Goal: Navigation & Orientation: Find specific page/section

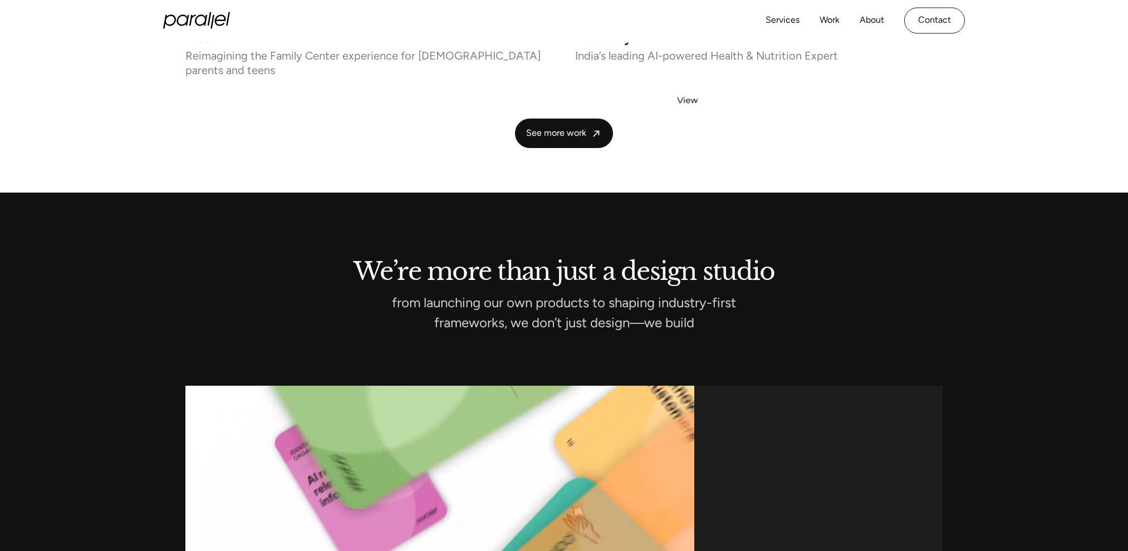
scroll to position [2284, 0]
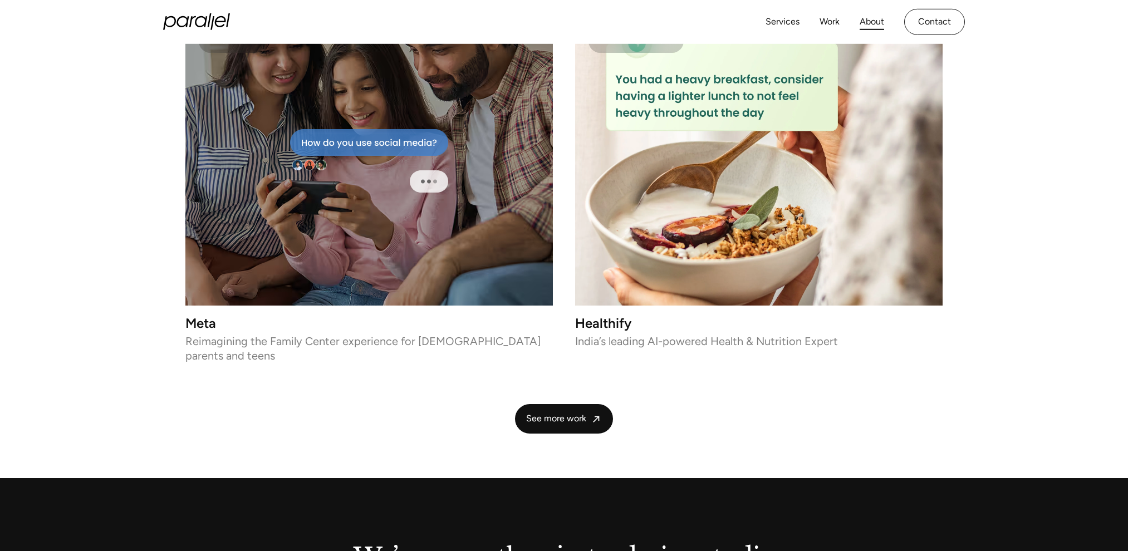
click at [867, 18] on link "About" at bounding box center [872, 22] width 24 height 16
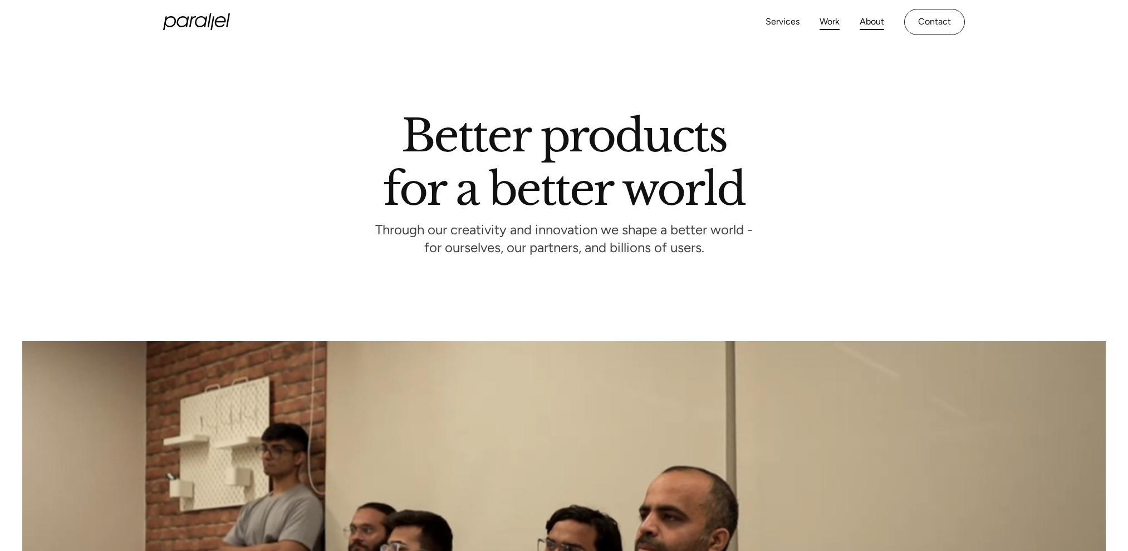
click at [830, 20] on link "Work" at bounding box center [829, 22] width 20 height 16
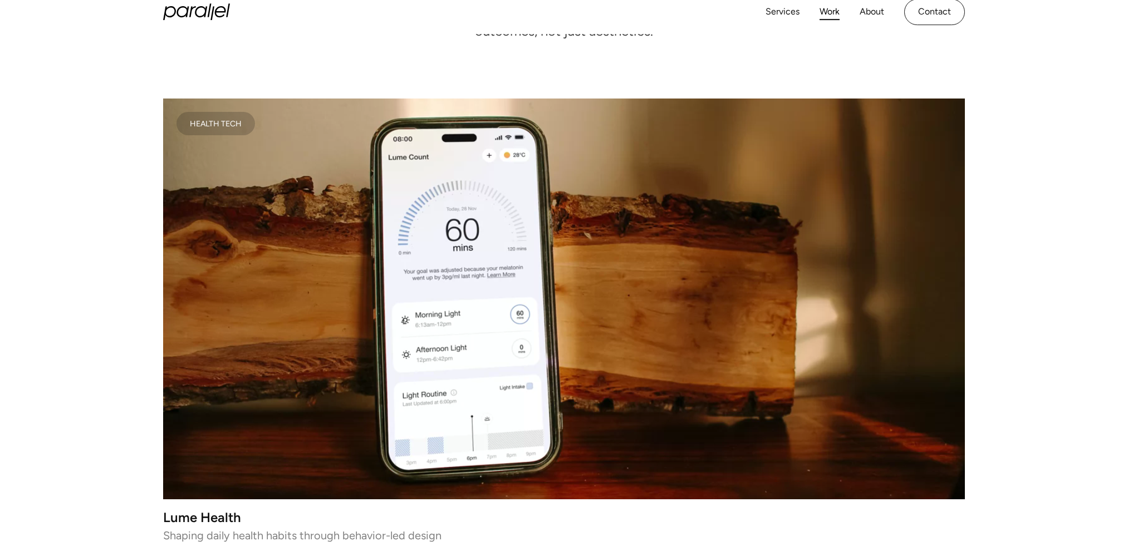
scroll to position [239, 0]
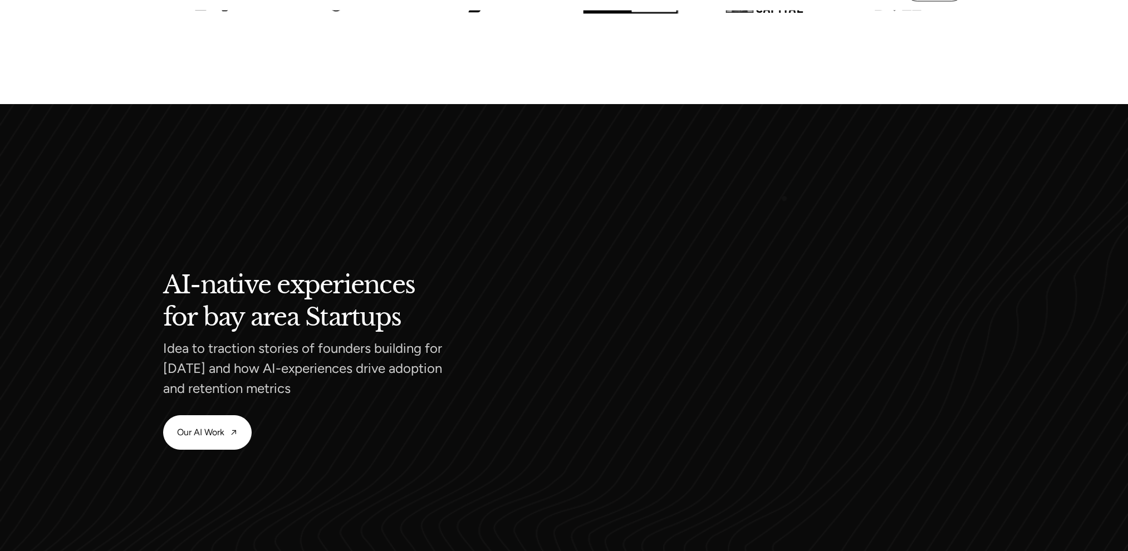
scroll to position [431, 0]
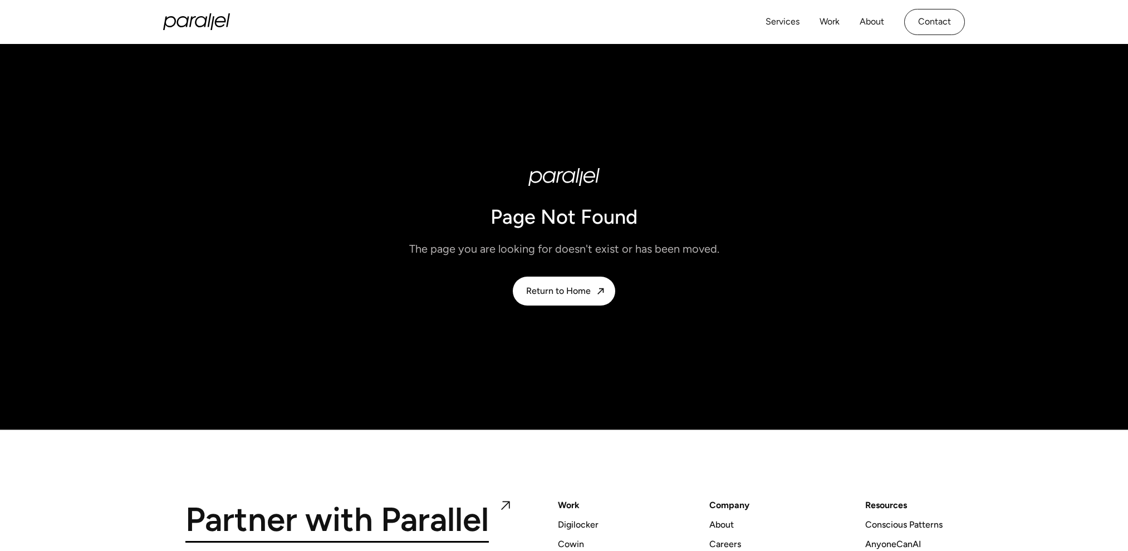
click at [856, 21] on div "Services Work About Careers Contact" at bounding box center [864, 22] width 199 height 26
click at [870, 21] on link "About" at bounding box center [872, 22] width 24 height 16
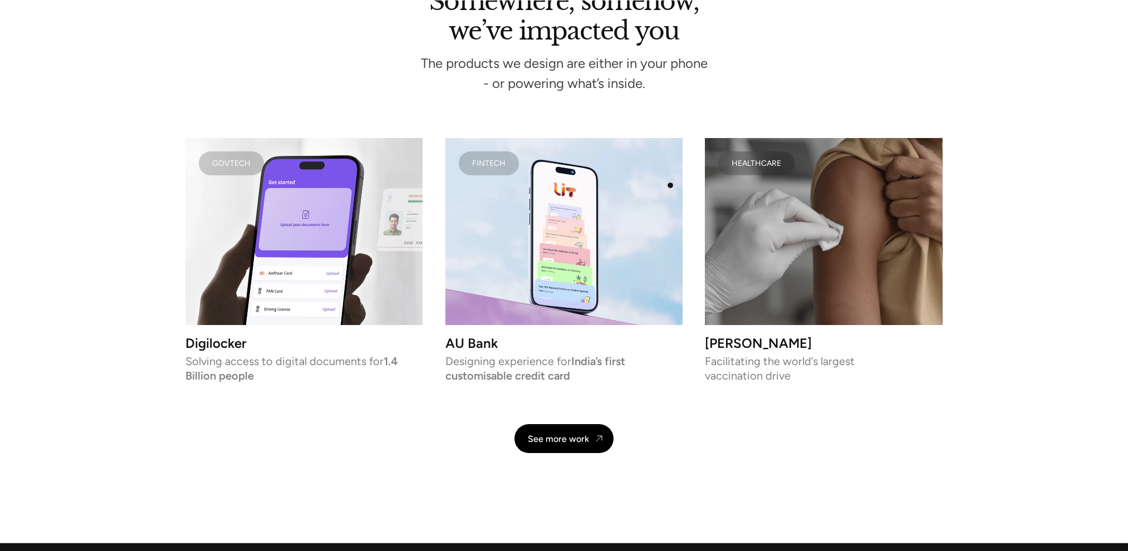
scroll to position [2654, 0]
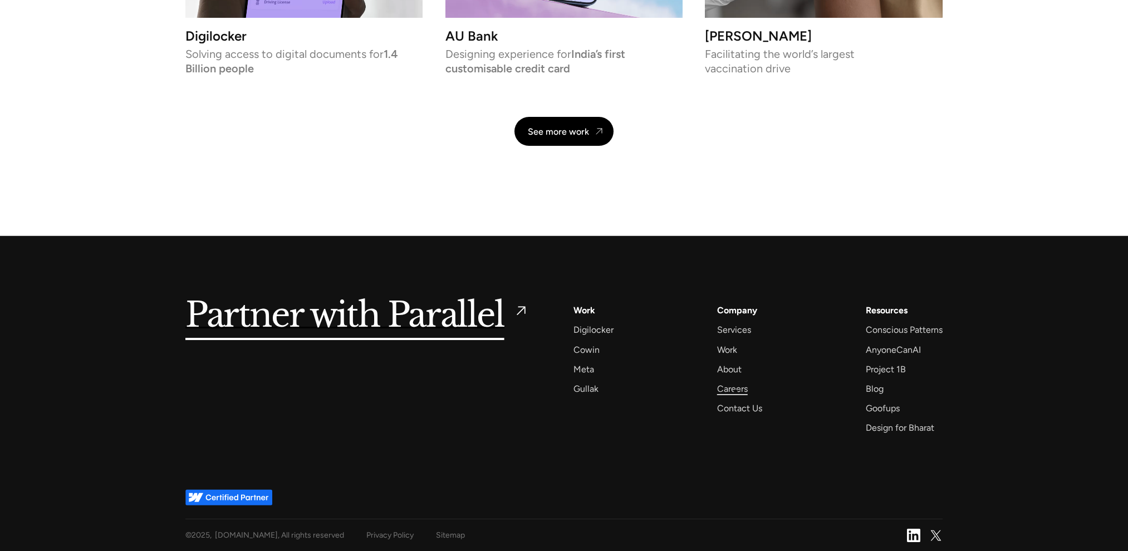
click at [733, 391] on div "Careers" at bounding box center [732, 388] width 31 height 15
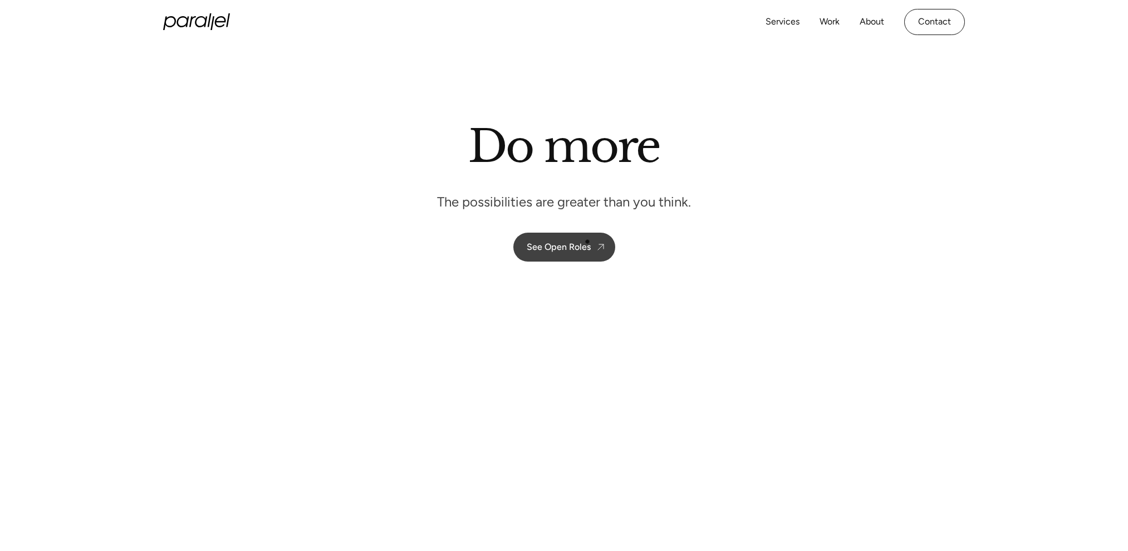
click at [579, 242] on div "See Open Roles" at bounding box center [559, 247] width 64 height 11
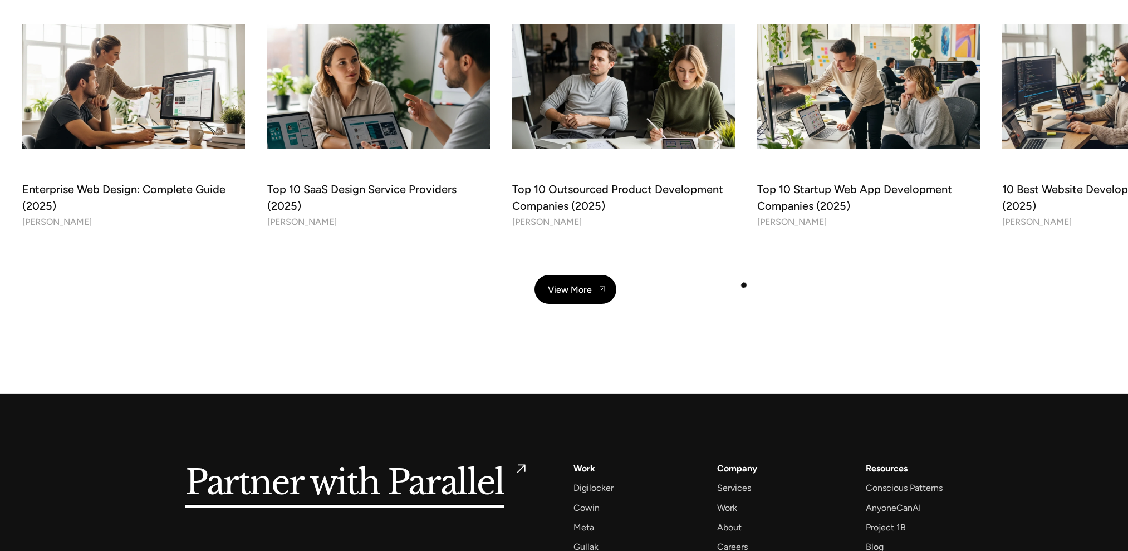
scroll to position [3500, 0]
